Goal: Information Seeking & Learning: Learn about a topic

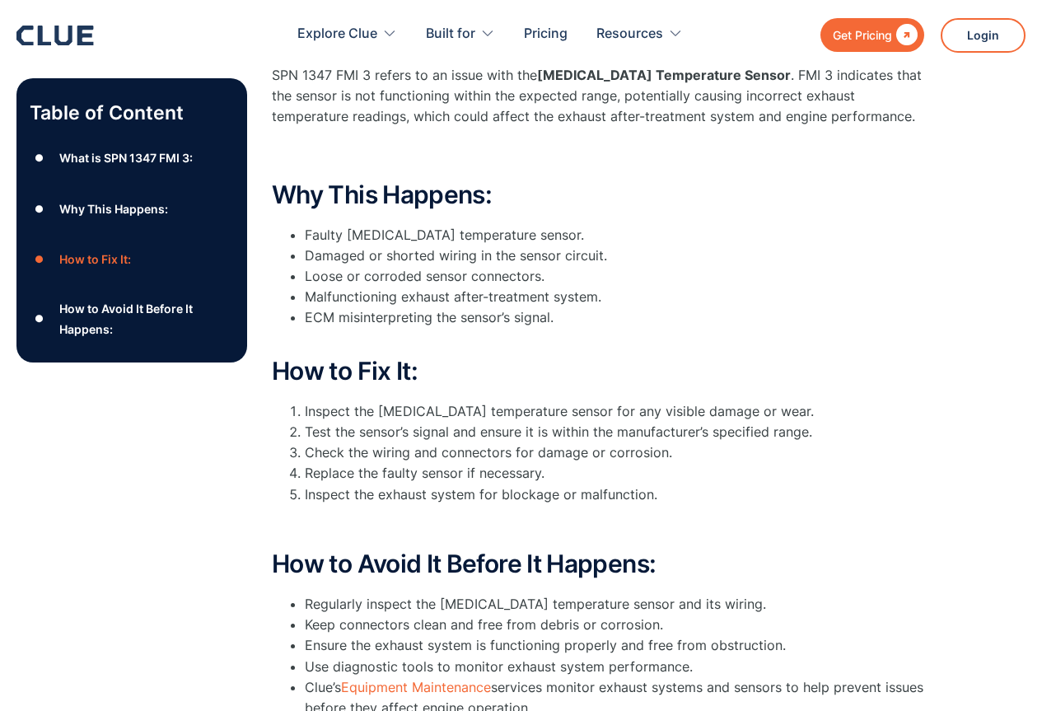
scroll to position [494, 0]
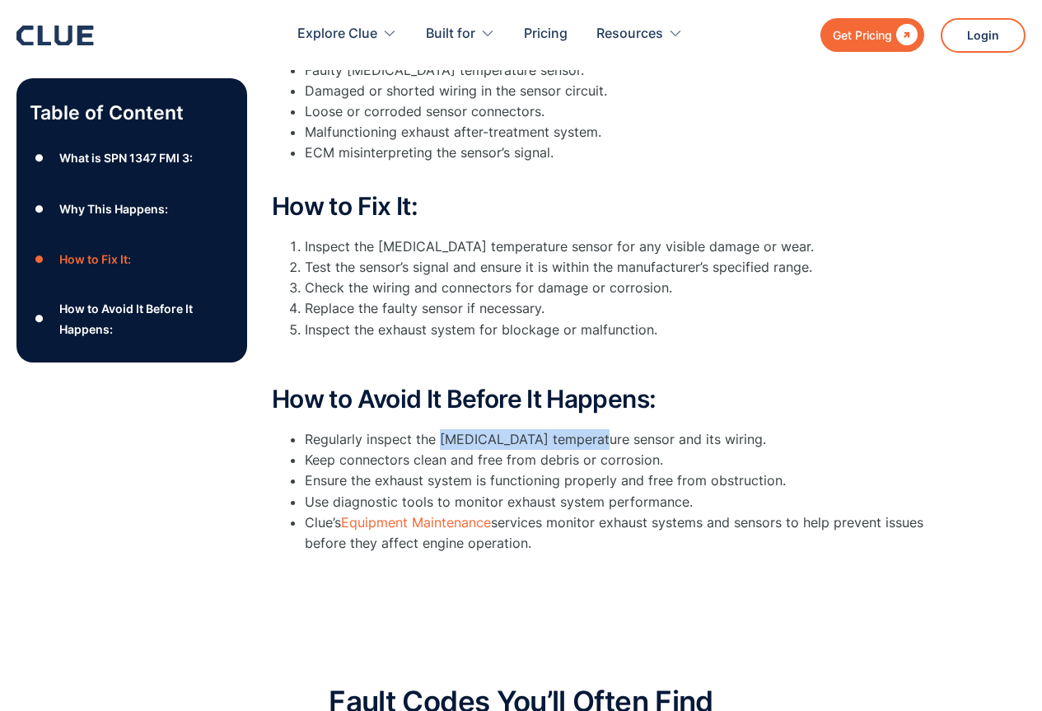
drag, startPoint x: 441, startPoint y: 435, endPoint x: 593, endPoint y: 435, distance: 152.4
click at [593, 435] on li "Regularly inspect the [MEDICAL_DATA] temperature sensor and its wiring." at bounding box center [618, 439] width 626 height 21
copy li "[MEDICAL_DATA] temperature"
drag, startPoint x: 543, startPoint y: 442, endPoint x: 578, endPoint y: 396, distance: 57.7
click at [578, 396] on h2 "How to Avoid It Before It Happens:" at bounding box center [601, 399] width 659 height 27
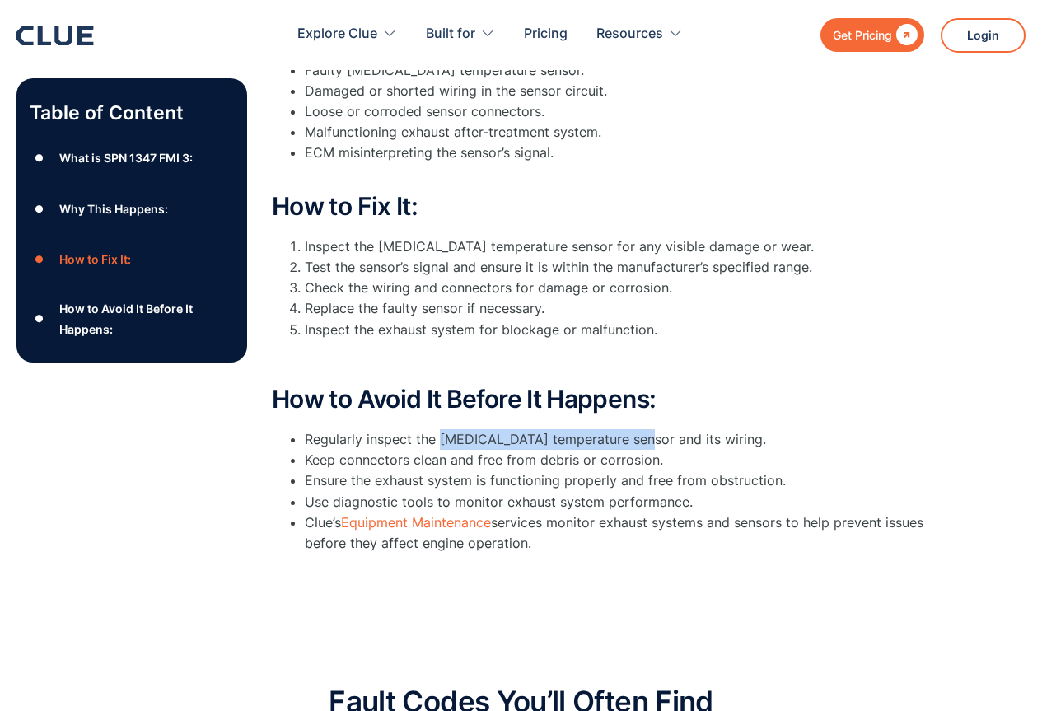
drag, startPoint x: 443, startPoint y: 438, endPoint x: 639, endPoint y: 433, distance: 196.2
click at [639, 433] on li "Regularly inspect the [MEDICAL_DATA] temperature sensor and its wiring." at bounding box center [618, 439] width 626 height 21
copy li "[MEDICAL_DATA] temperature sensor"
